Goal: Find specific page/section: Find specific page/section

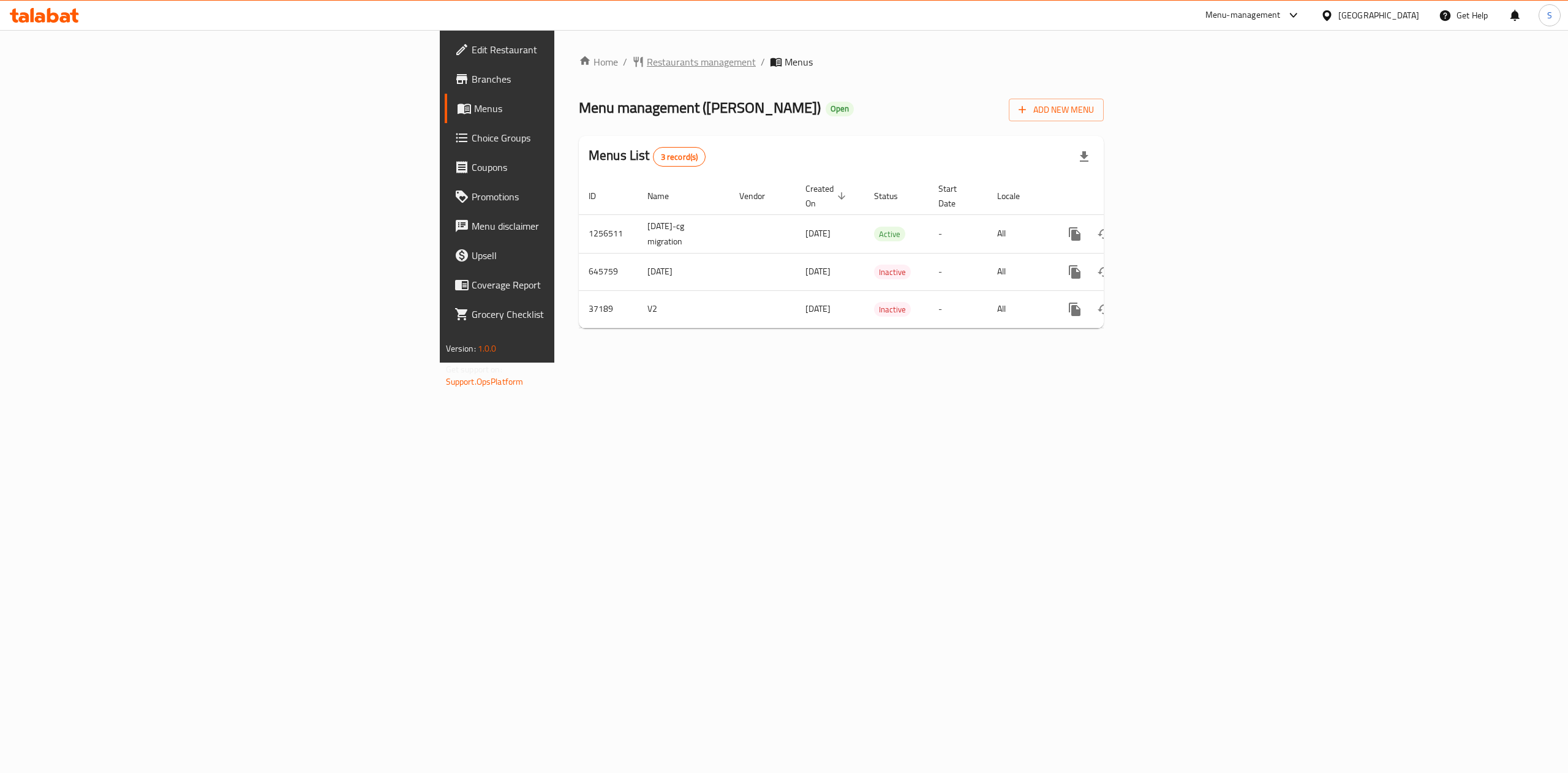
click at [647, 62] on span "Restaurants management" at bounding box center [701, 62] width 109 height 14
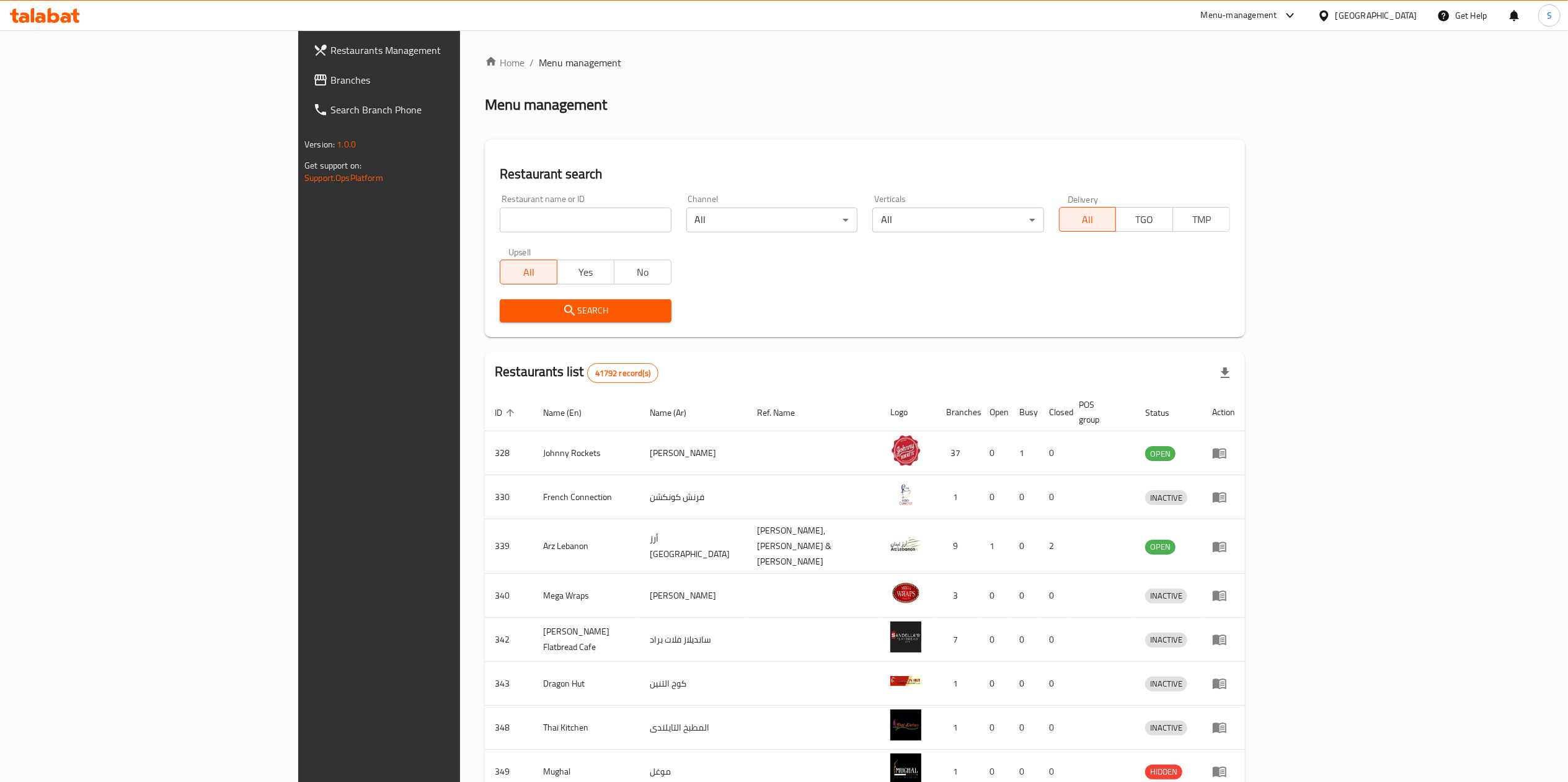
click at [500, 221] on input "search" at bounding box center [585, 220] width 171 height 25
type input "u"
type input "sultan sweets"
click button "Search" at bounding box center [585, 310] width 171 height 23
